Goal: Task Accomplishment & Management: Manage account settings

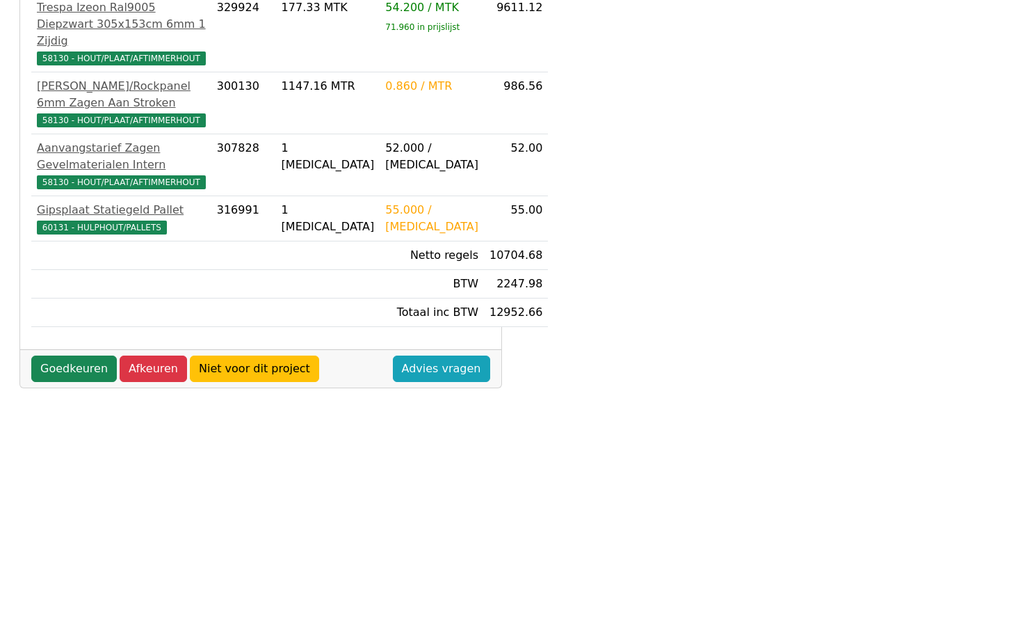
scroll to position [250, 0]
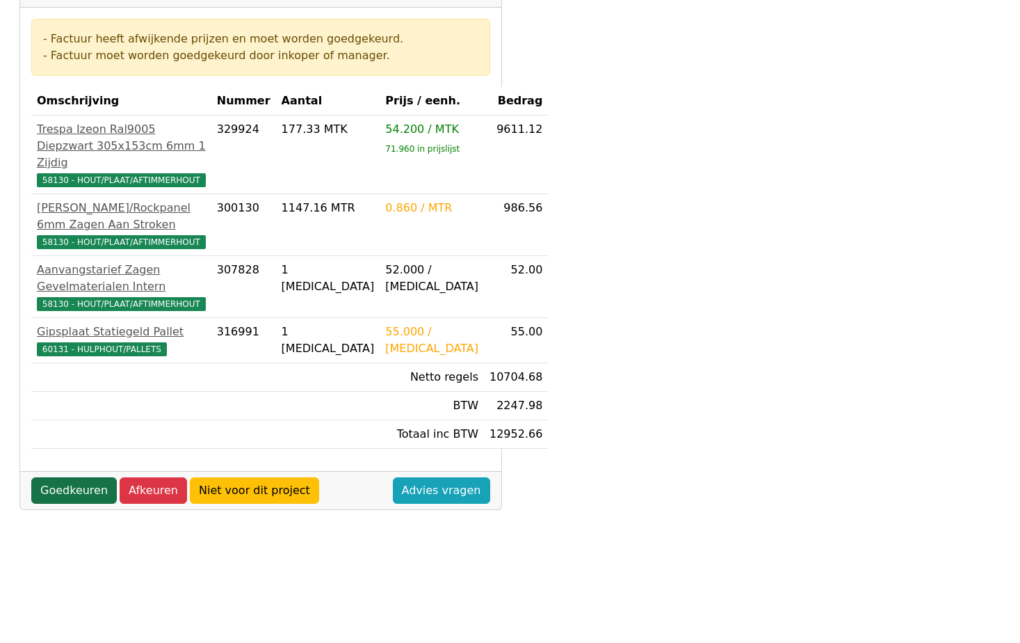
click at [67, 504] on link "Goedkeuren" at bounding box center [74, 490] width 86 height 26
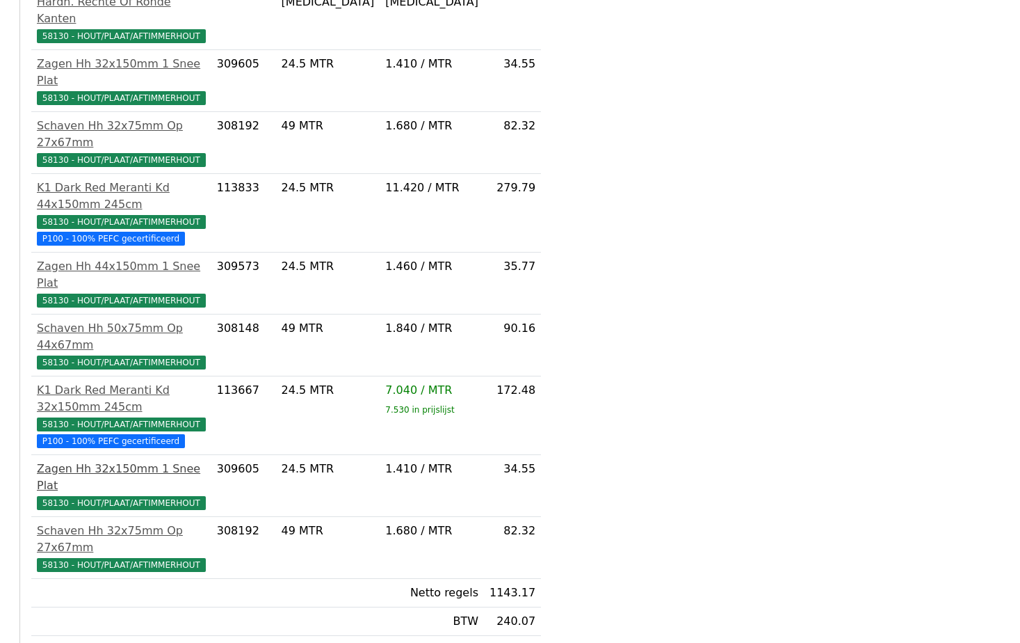
scroll to position [533, 0]
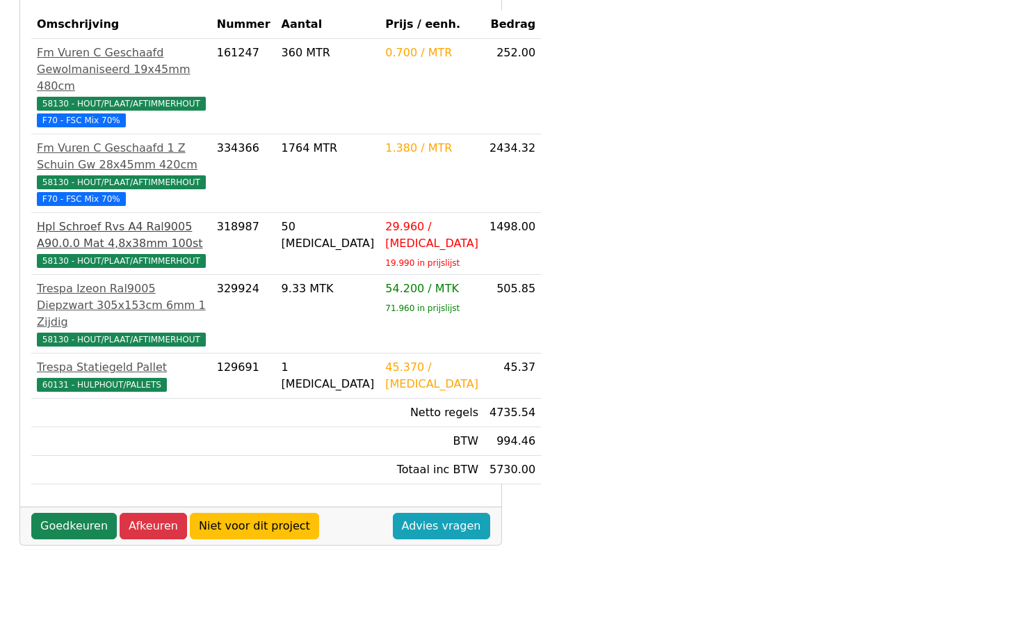
scroll to position [348, 0]
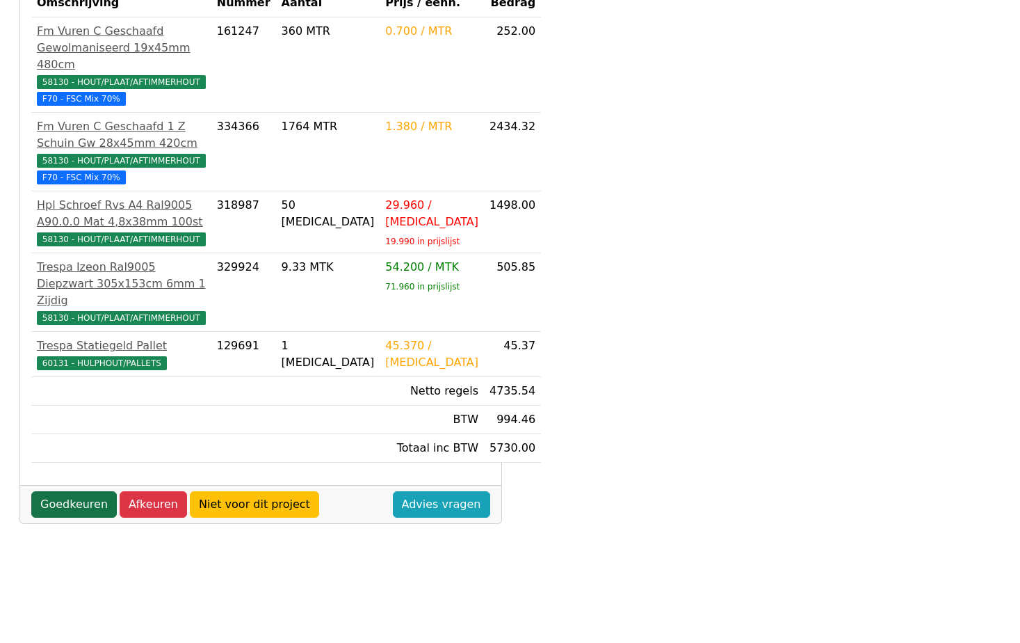
click at [92, 517] on link "Goedkeuren" at bounding box center [74, 504] width 86 height 26
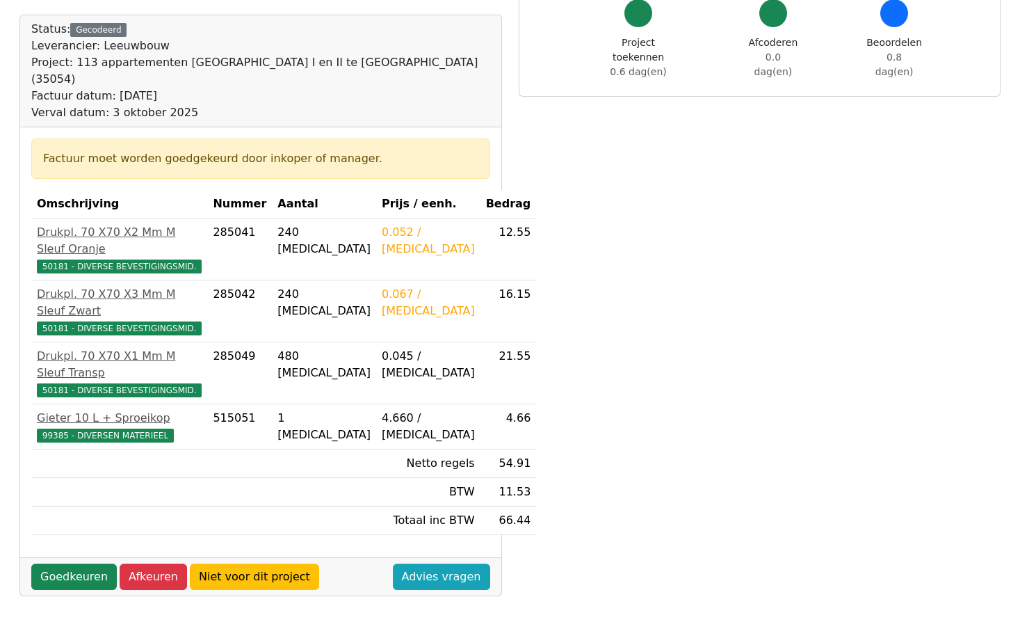
scroll to position [139, 0]
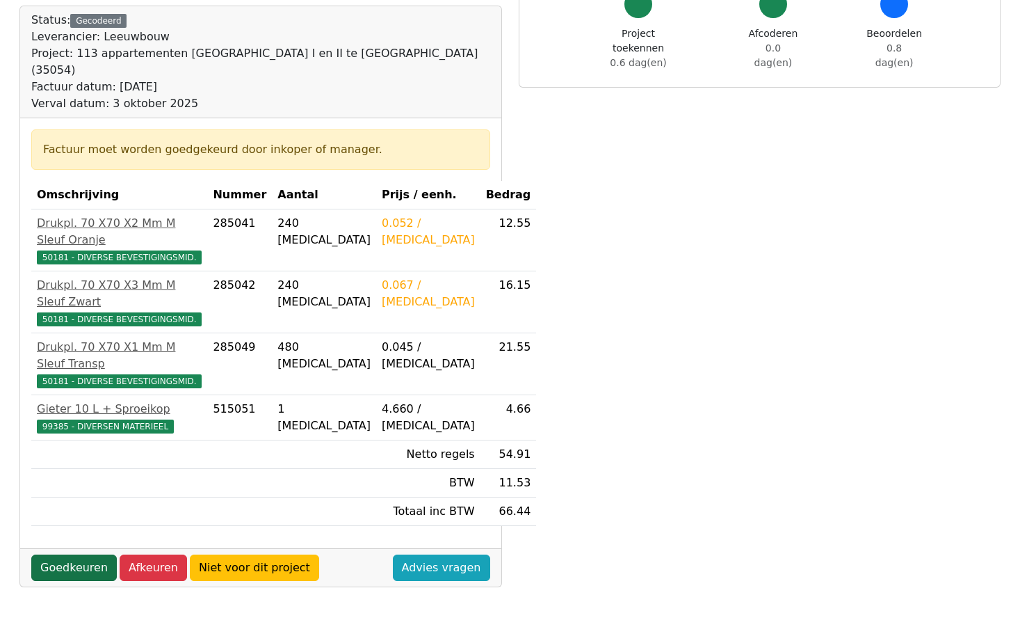
click at [90, 554] on link "Goedkeuren" at bounding box center [74, 567] width 86 height 26
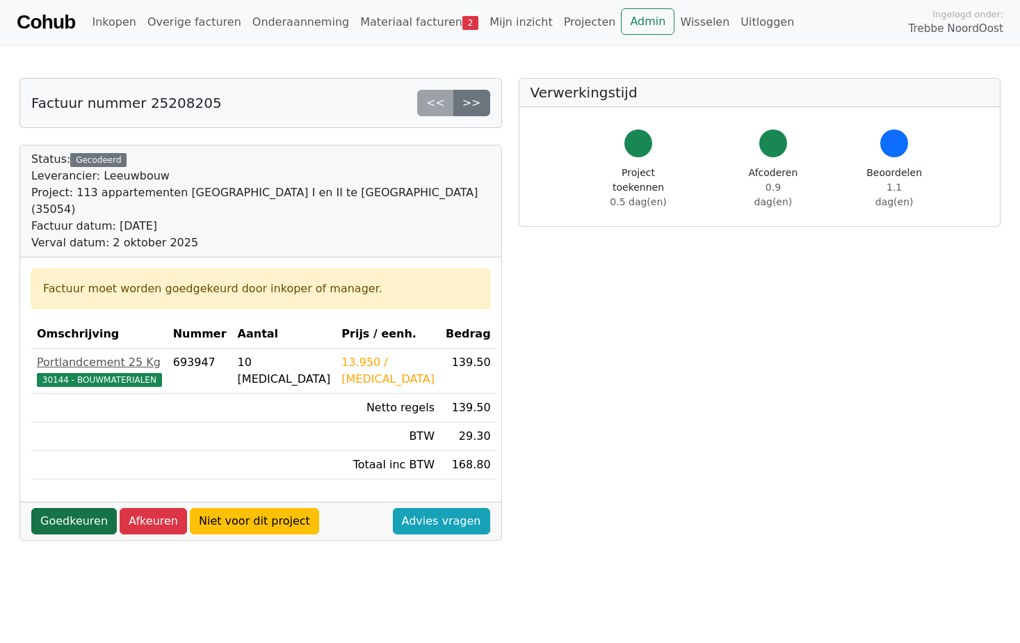
click at [85, 508] on link "Goedkeuren" at bounding box center [74, 521] width 86 height 26
